Goal: Go to known website: Go to known website

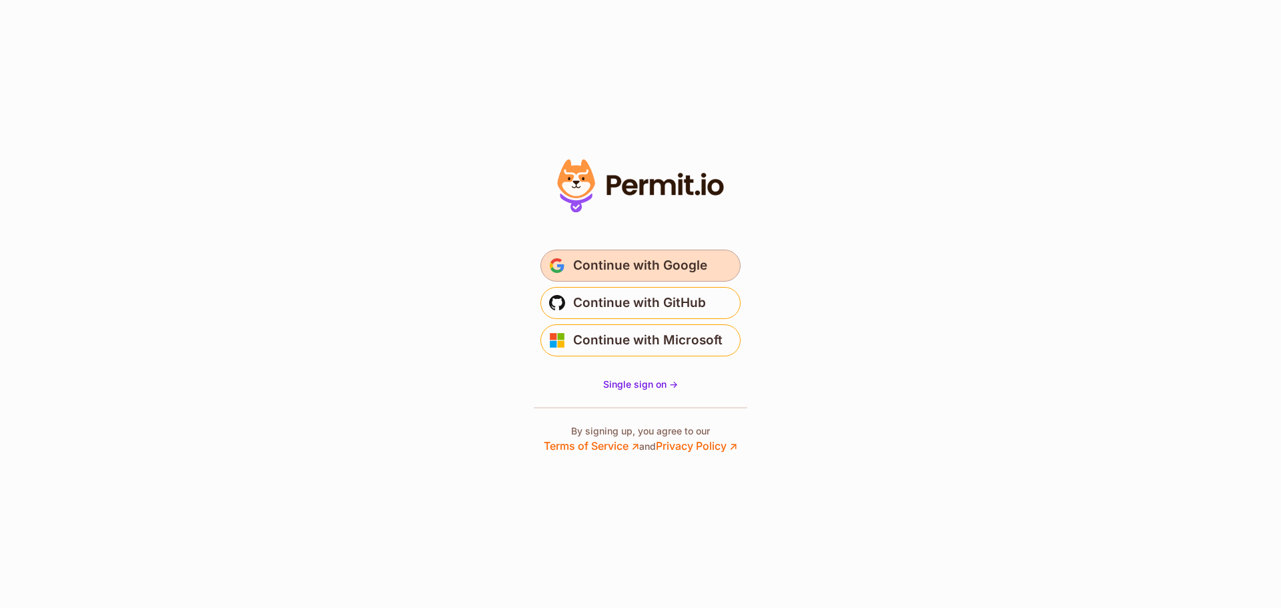
click at [631, 260] on span "Continue with Google" at bounding box center [640, 265] width 134 height 21
